Goal: Information Seeking & Learning: Learn about a topic

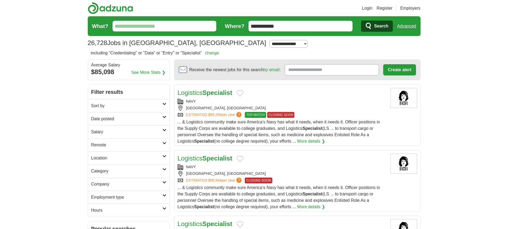
click at [226, 101] on div "NAVY" at bounding box center [282, 102] width 208 height 6
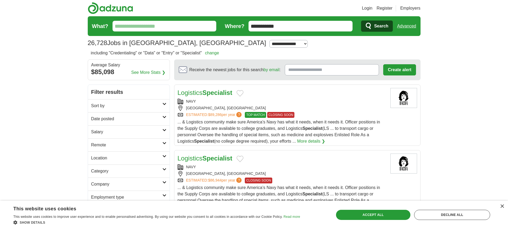
click at [224, 101] on div "NAVY" at bounding box center [282, 102] width 208 height 6
click at [211, 54] on link "change" at bounding box center [212, 53] width 14 height 5
click at [186, 27] on input "What?" at bounding box center [165, 26] width 104 height 11
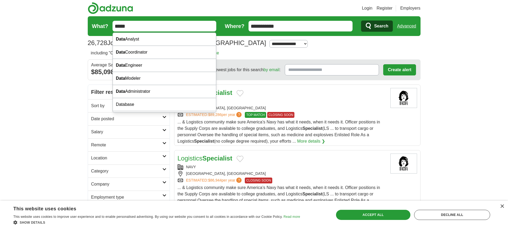
type input "****"
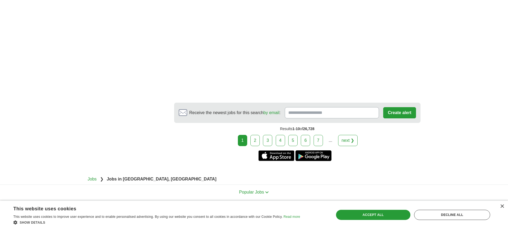
scroll to position [1010, 0]
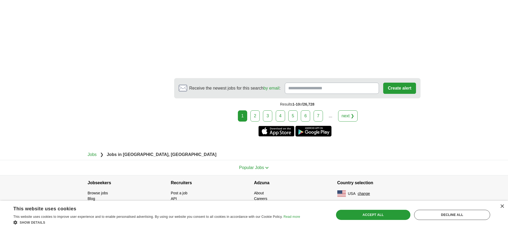
click at [258, 116] on link "2" at bounding box center [254, 115] width 9 height 11
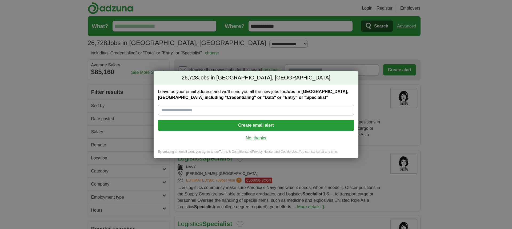
click at [246, 138] on link "No, thanks" at bounding box center [256, 138] width 188 height 6
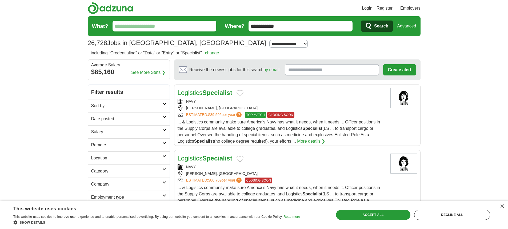
click at [368, 8] on link "Login" at bounding box center [367, 8] width 10 height 6
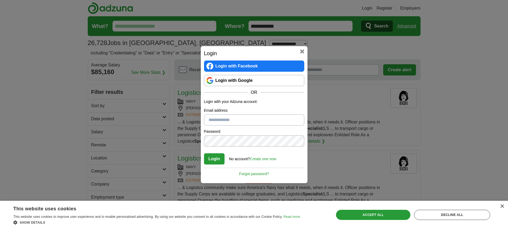
click at [235, 77] on link "Login with Google" at bounding box center [254, 80] width 100 height 11
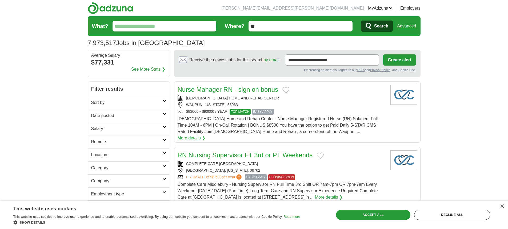
click at [372, 8] on link "MyAdzuna" at bounding box center [380, 8] width 25 height 6
click at [0, 0] on link "Alerts" at bounding box center [0, 0] width 0 height 0
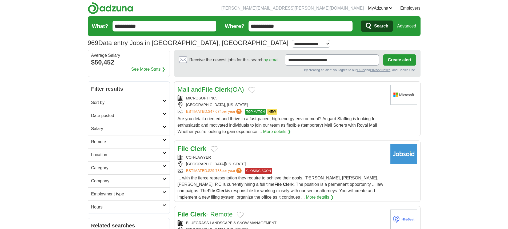
click at [318, 108] on div "MICROSOFT INC. ATLANTA, GEORGIA ESTIMATED: $47,674 per year ? TOP MATCH NEW" at bounding box center [282, 104] width 208 height 19
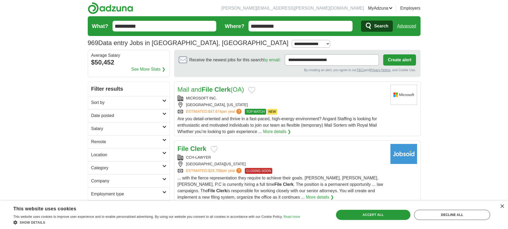
click at [317, 103] on div "ATLANTA, GEORGIA" at bounding box center [282, 105] width 208 height 6
click at [267, 158] on div "CCH-LAWYER" at bounding box center [282, 158] width 208 height 6
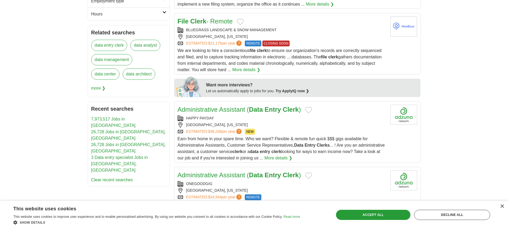
scroll to position [213, 0]
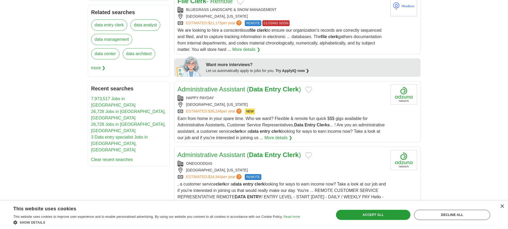
click at [298, 105] on div "[GEOGRAPHIC_DATA], [US_STATE]" at bounding box center [282, 105] width 208 height 6
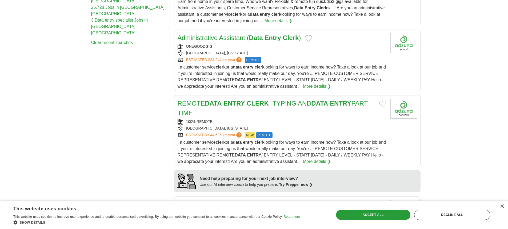
scroll to position [347, 0]
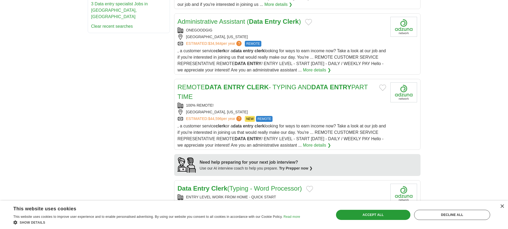
click at [296, 107] on div "100% REMOTE!" at bounding box center [282, 106] width 208 height 6
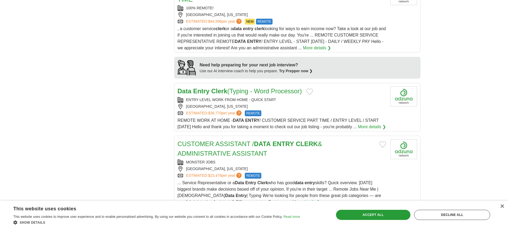
scroll to position [453, 0]
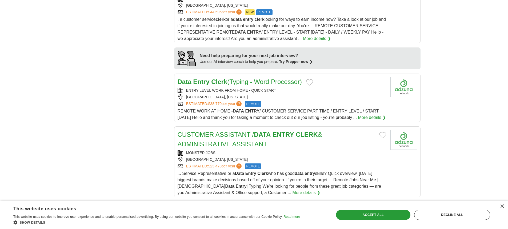
click at [288, 97] on div "[GEOGRAPHIC_DATA], [US_STATE]" at bounding box center [282, 97] width 208 height 6
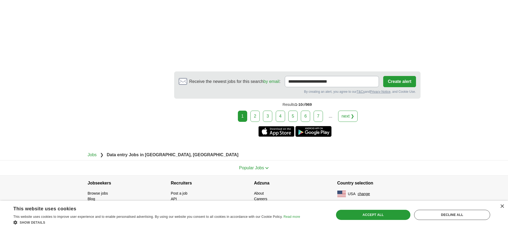
scroll to position [1017, 0]
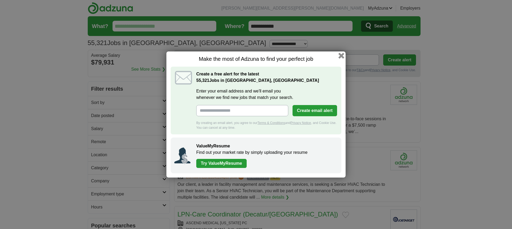
click at [340, 55] on button "button" at bounding box center [341, 56] width 6 height 6
